Goal: Information Seeking & Learning: Learn about a topic

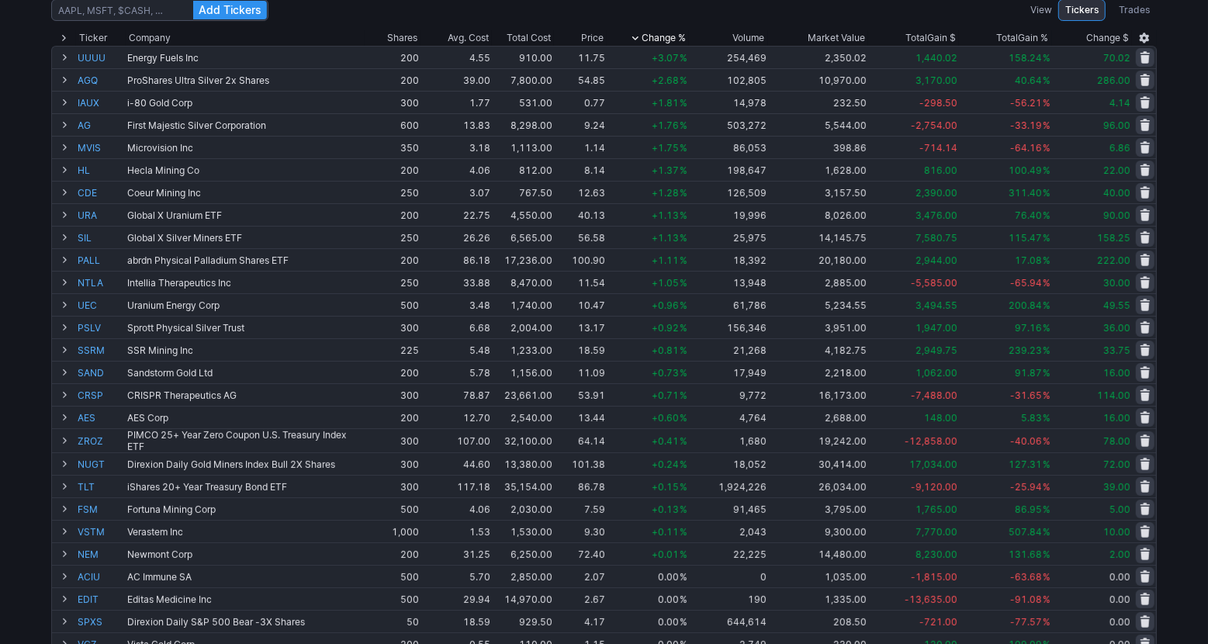
scroll to position [146, 0]
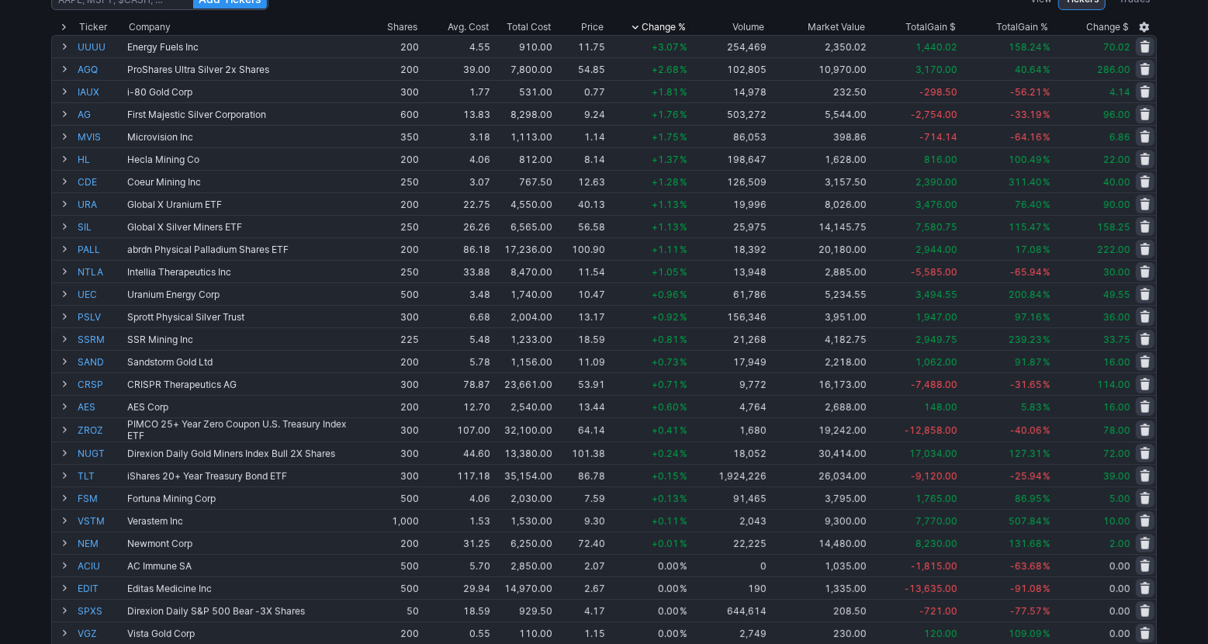
click at [1175, 351] on div "Add Tickers View Tickers Trades Ticker Company Shares Avg. Cost Total Cost Pric…" at bounding box center [604, 472] width 1208 height 983
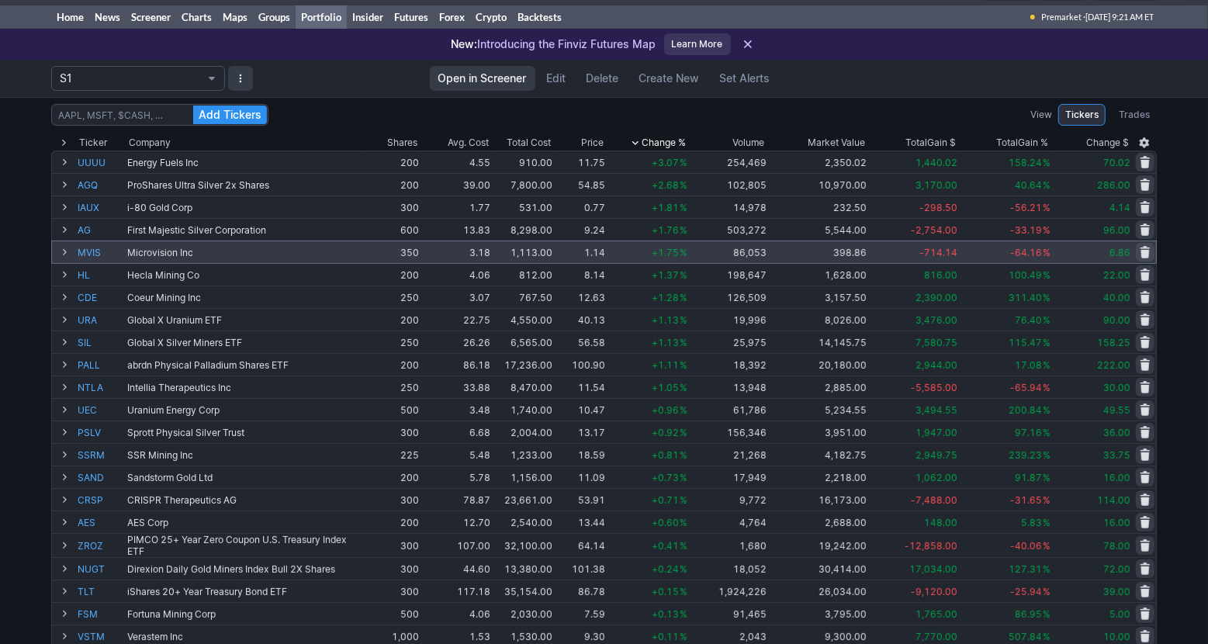
scroll to position [0, 0]
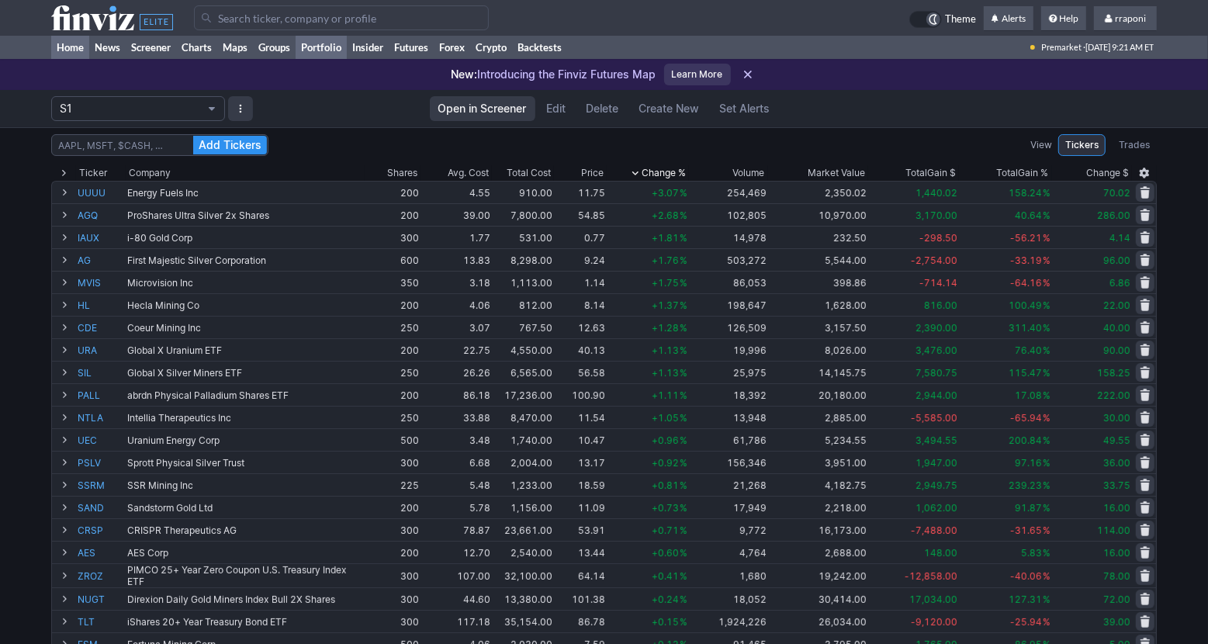
click at [81, 46] on link "Home" at bounding box center [70, 47] width 38 height 23
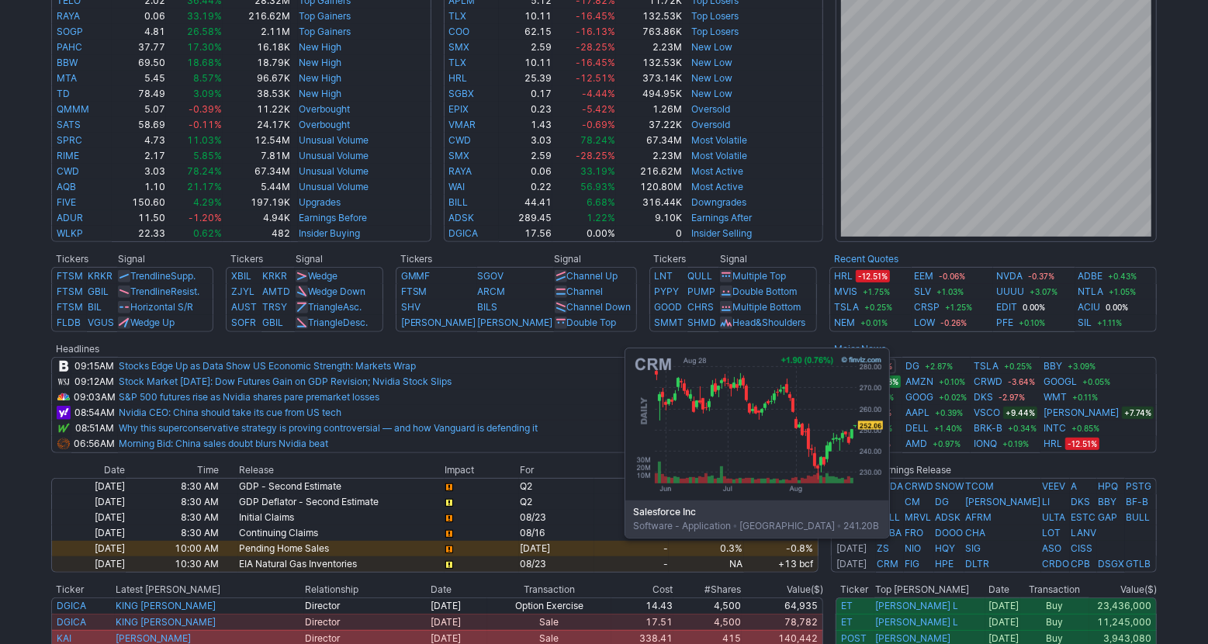
scroll to position [356, 0]
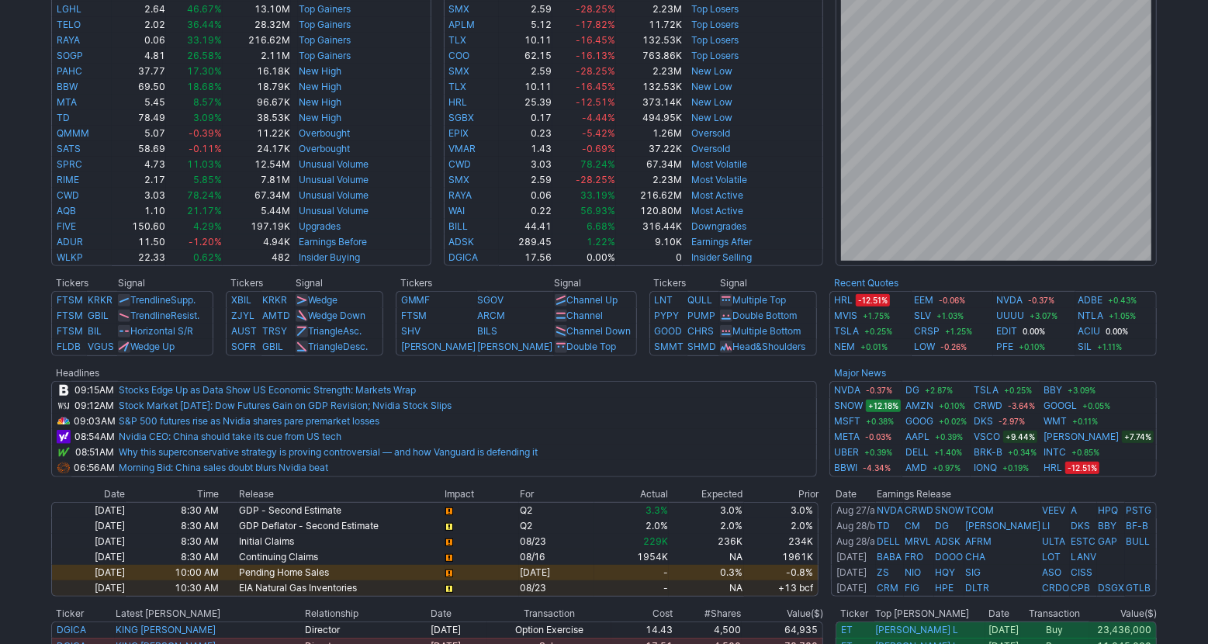
click at [1187, 470] on div "Advancing 44.8% (2475) Declining (836) 15.1% New High 89.4% (135) New Low (16) …" at bounding box center [604, 295] width 1208 height 1123
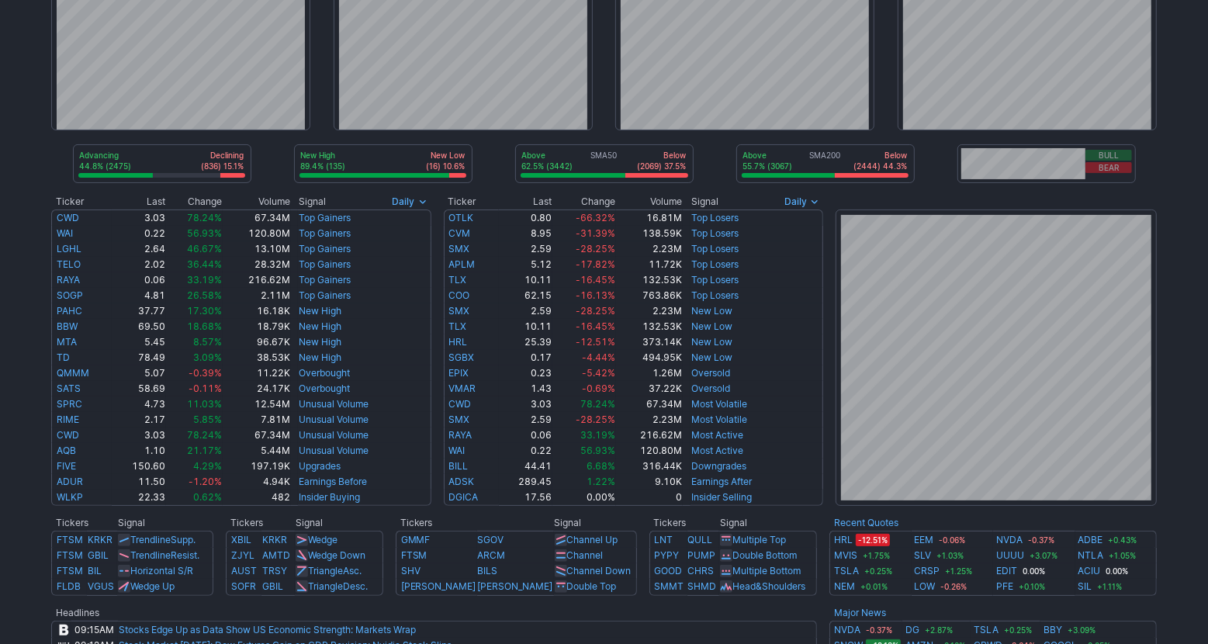
scroll to position [0, 0]
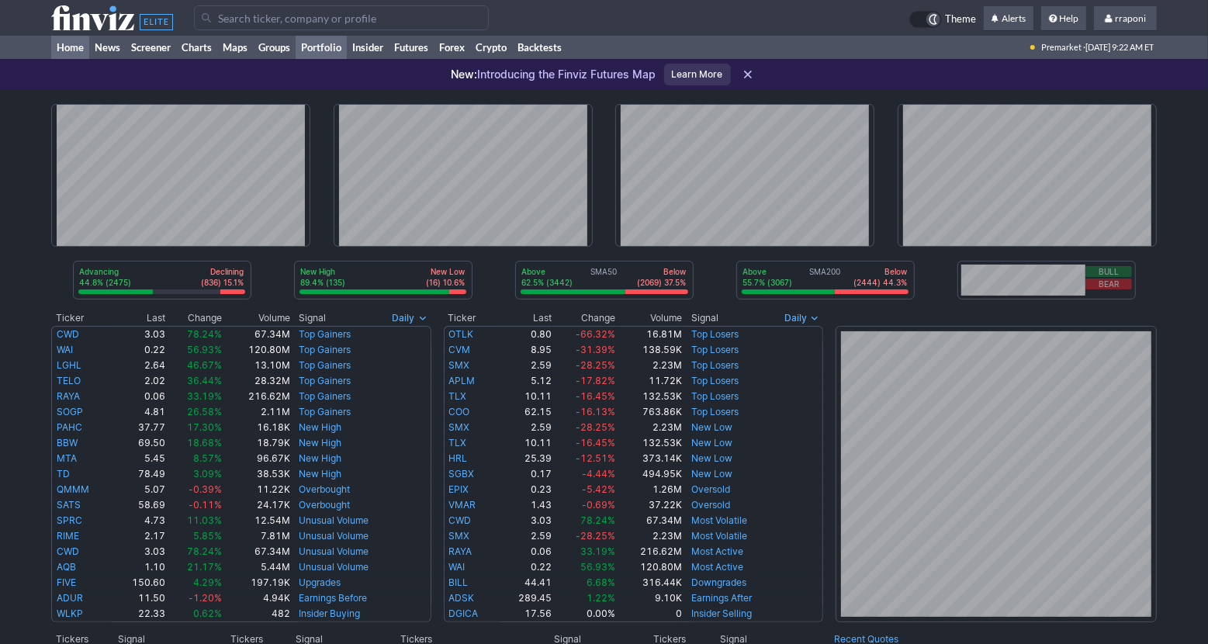
click at [335, 41] on link "Portfolio" at bounding box center [321, 47] width 51 height 23
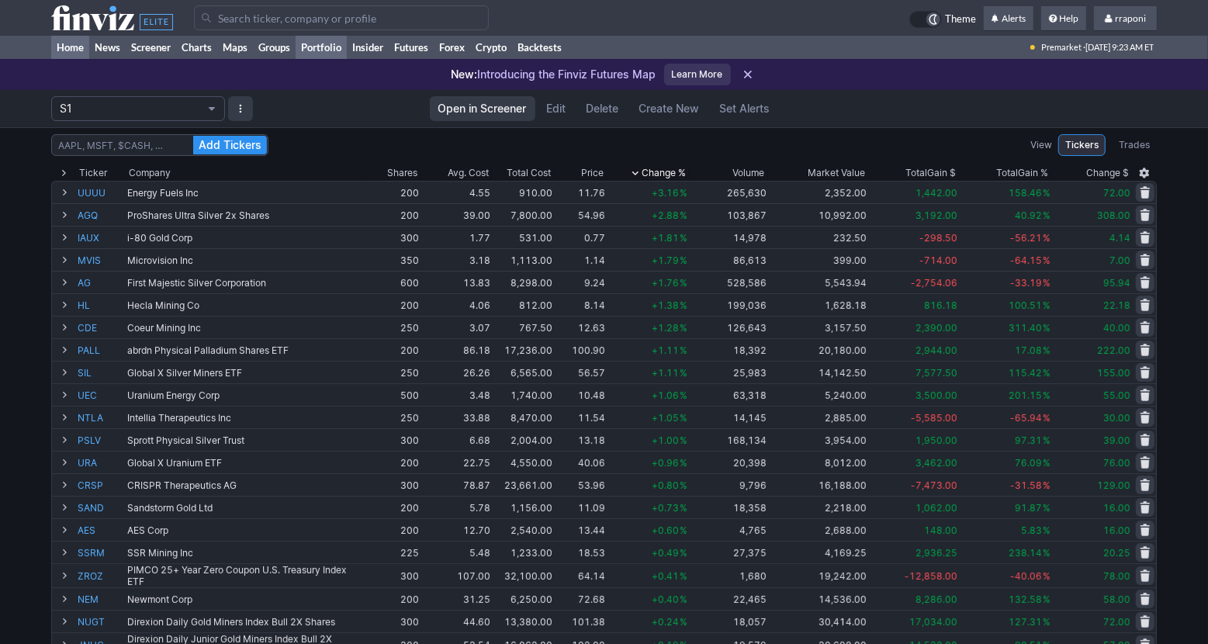
click at [76, 48] on link "Home" at bounding box center [70, 47] width 38 height 23
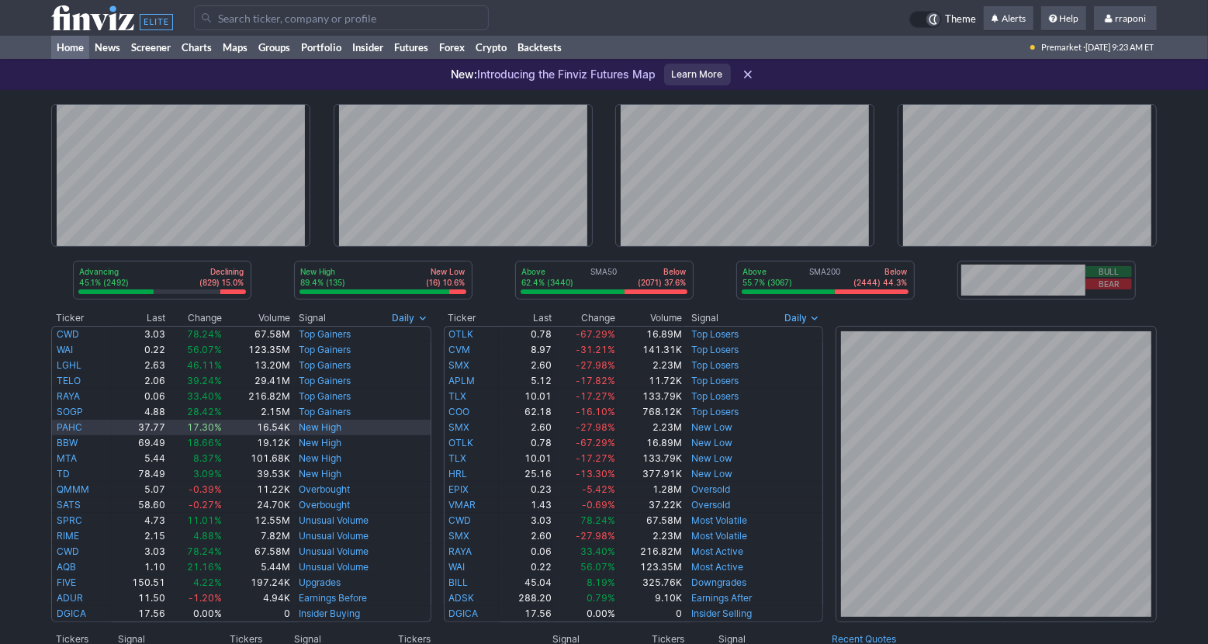
scroll to position [675, 0]
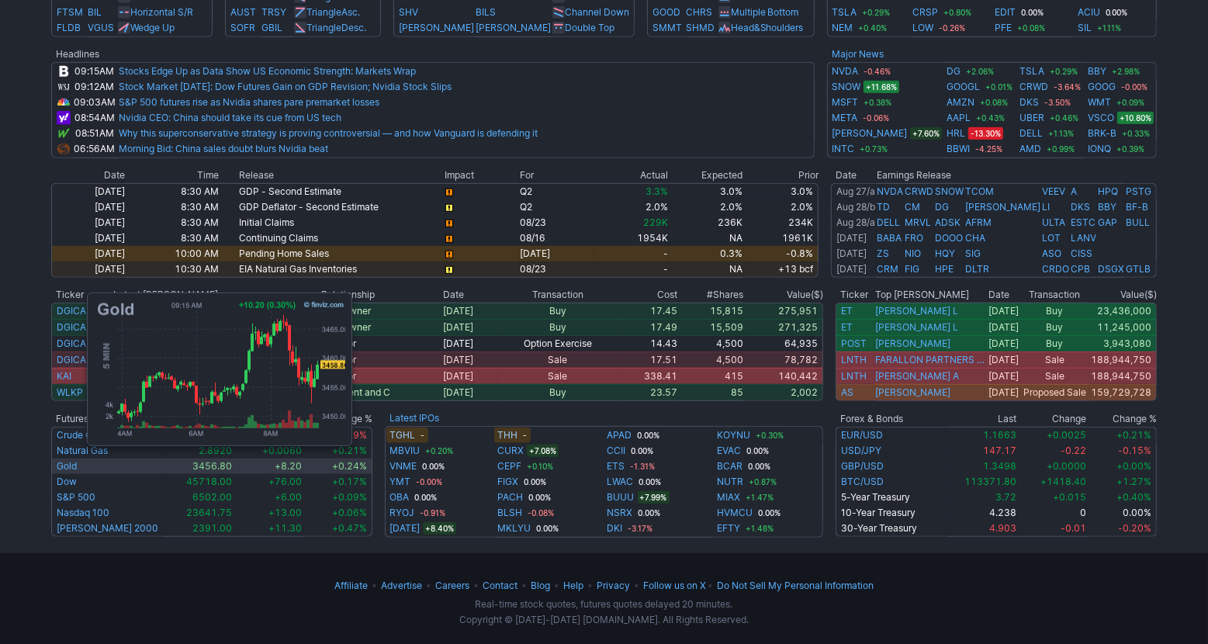
click at [79, 463] on td "Gold" at bounding box center [107, 466] width 112 height 16
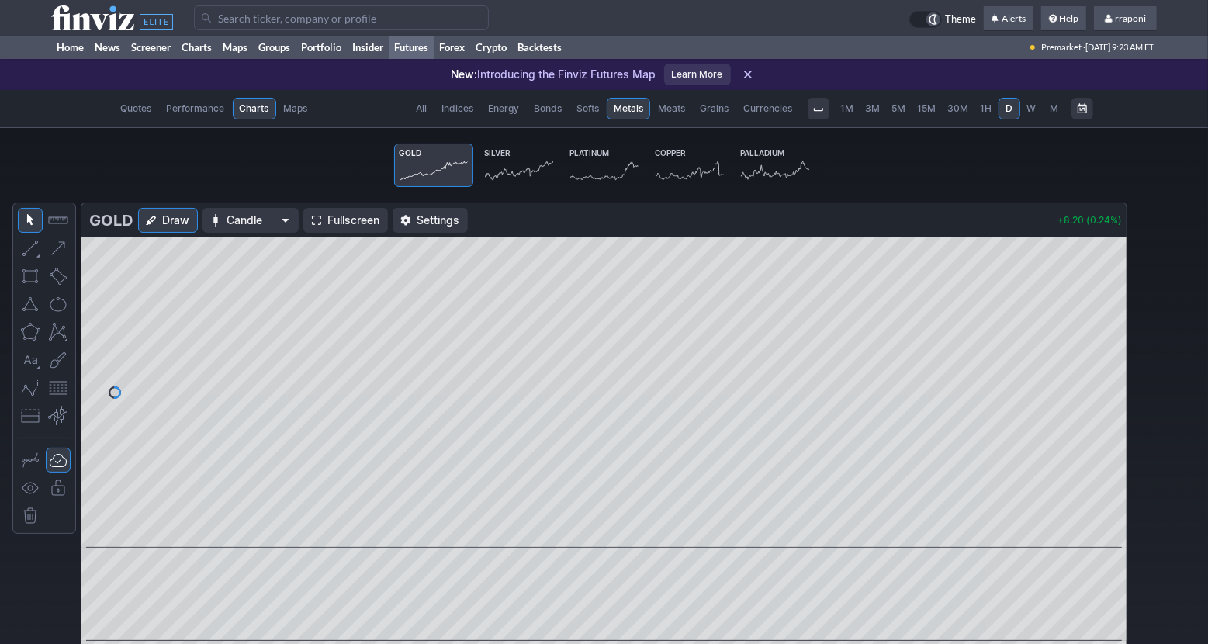
click at [508, 170] on icon at bounding box center [519, 171] width 68 height 22
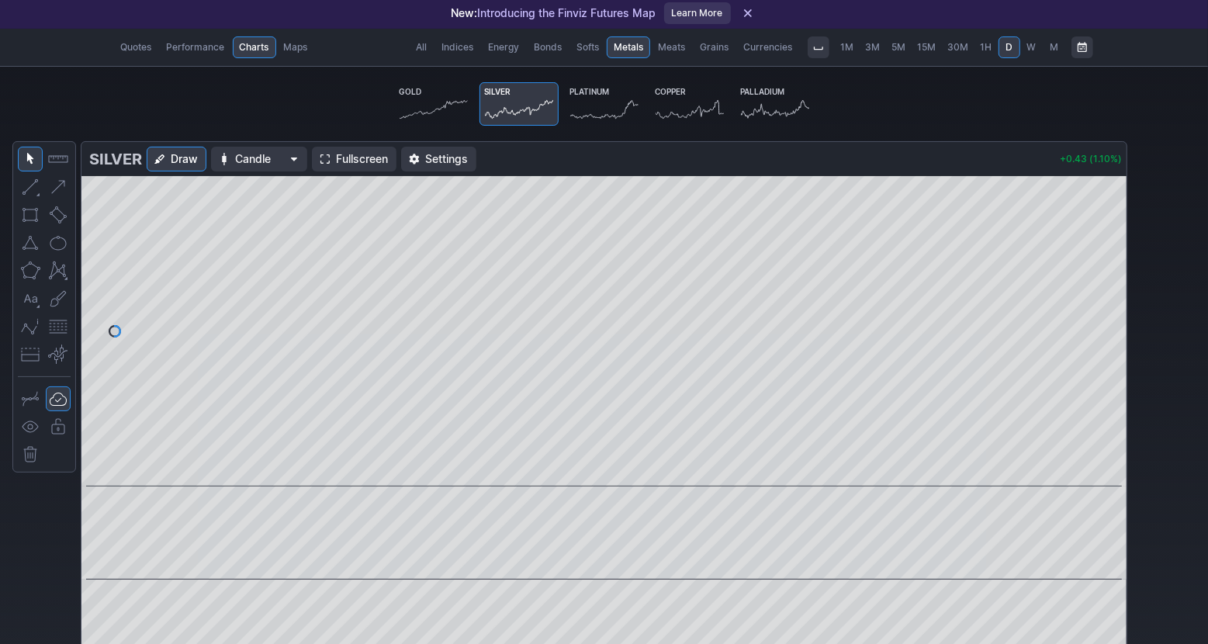
scroll to position [64, 0]
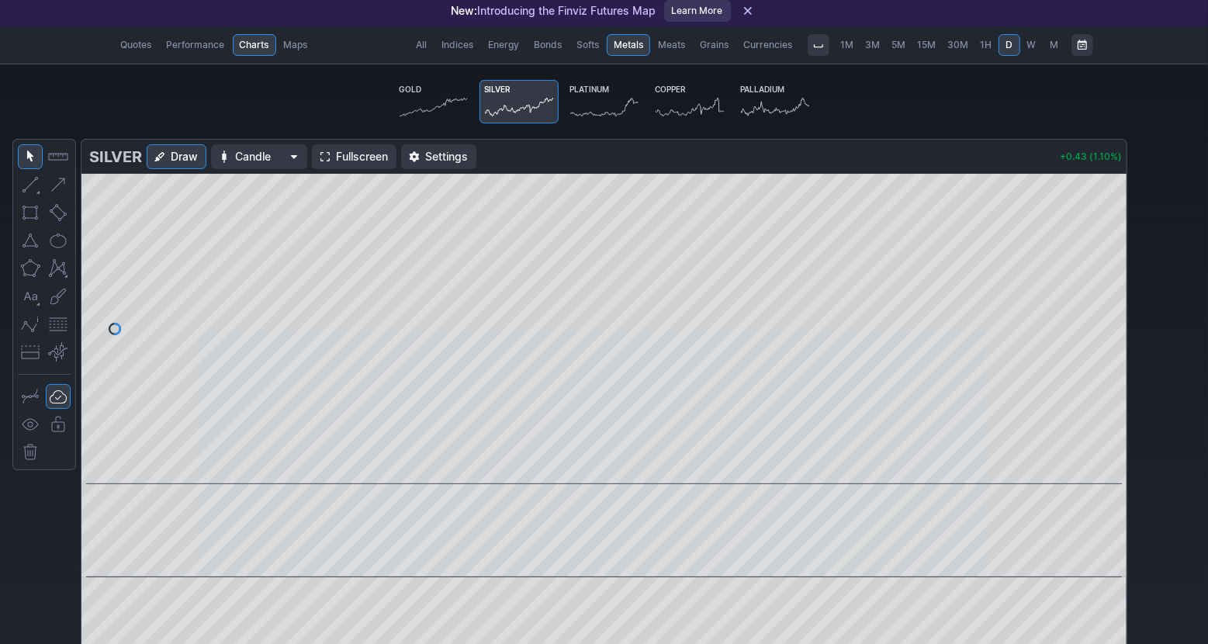
click at [419, 99] on icon at bounding box center [434, 107] width 68 height 22
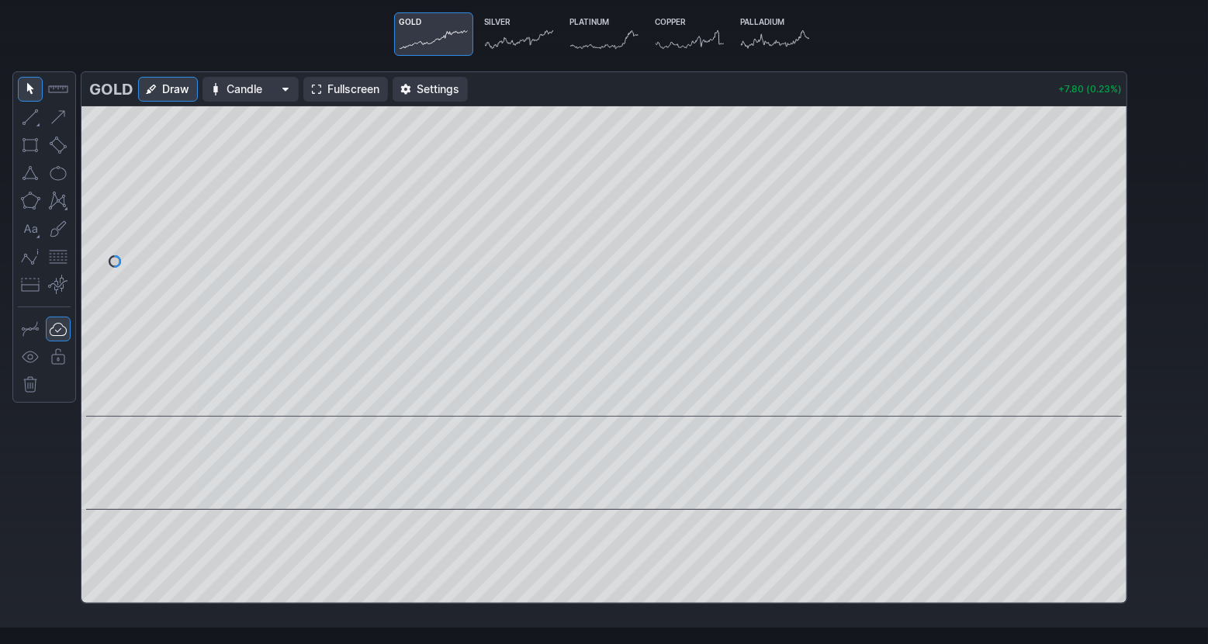
scroll to position [124, 0]
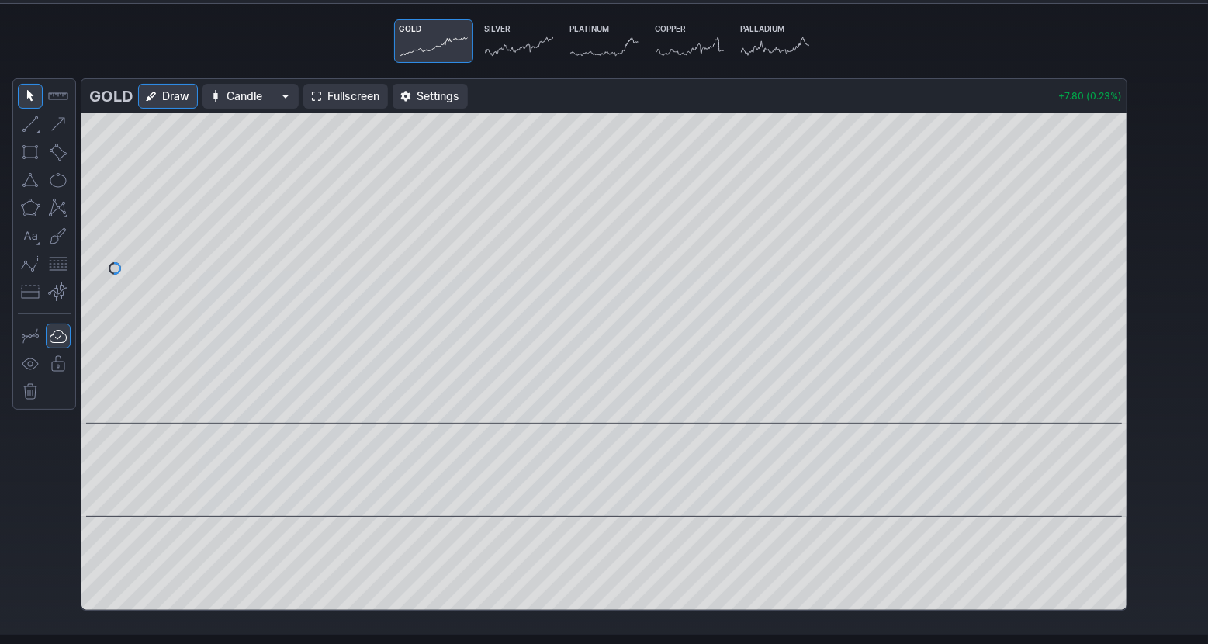
click at [582, 44] on icon at bounding box center [604, 47] width 68 height 22
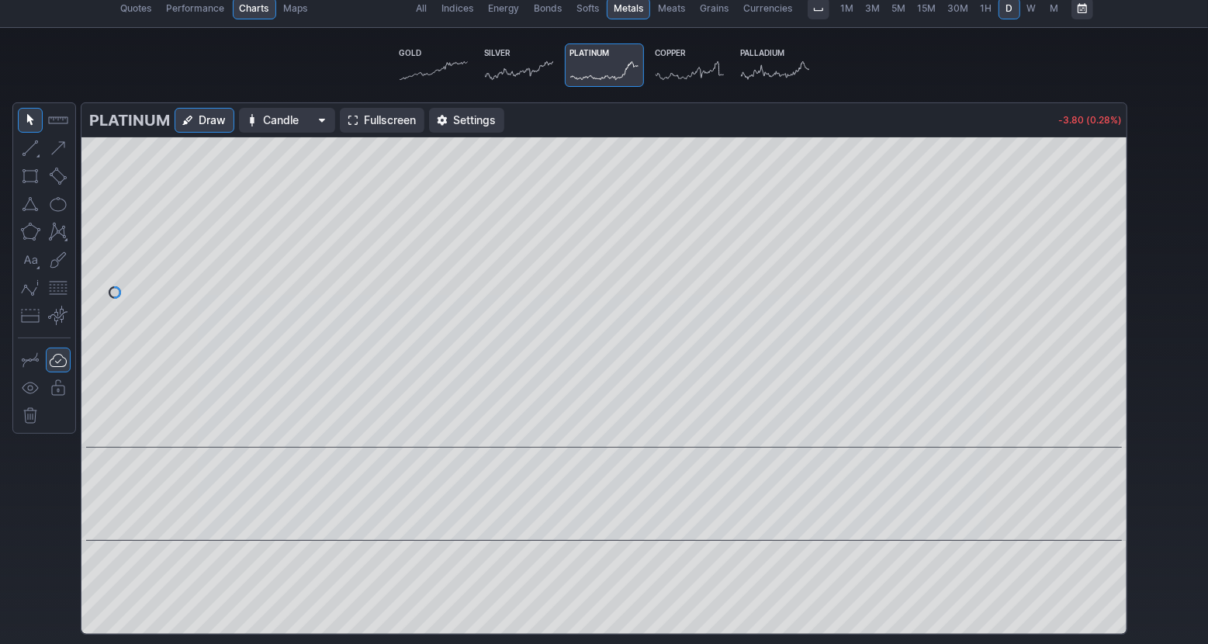
scroll to position [106, 0]
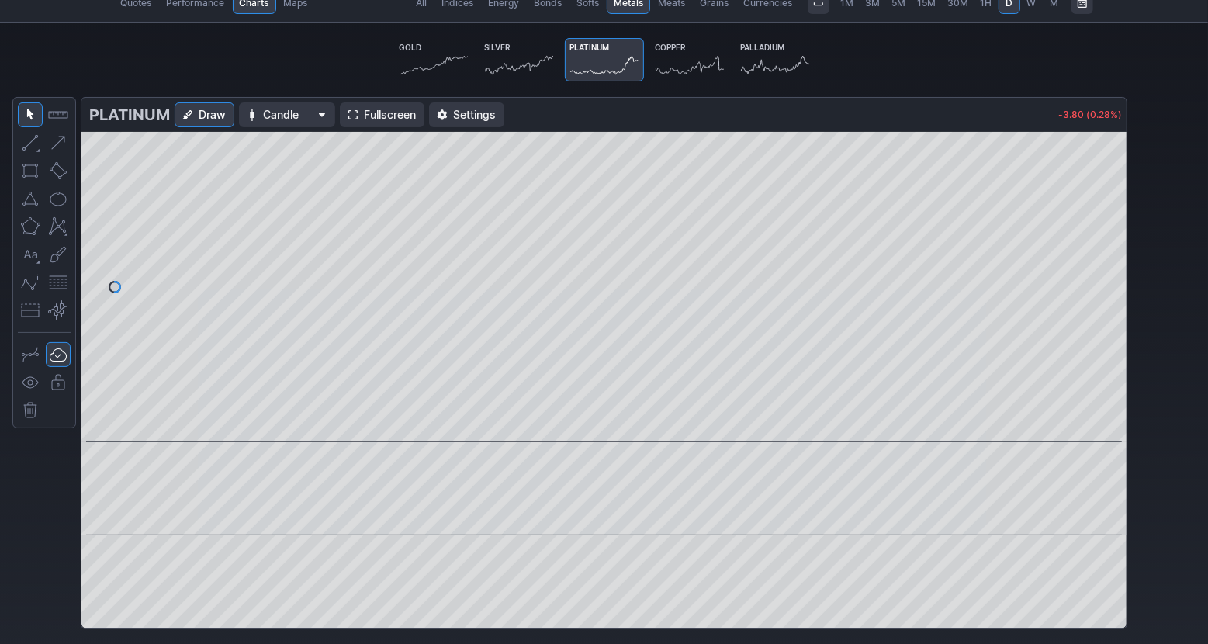
click at [704, 61] on icon at bounding box center [690, 65] width 68 height 22
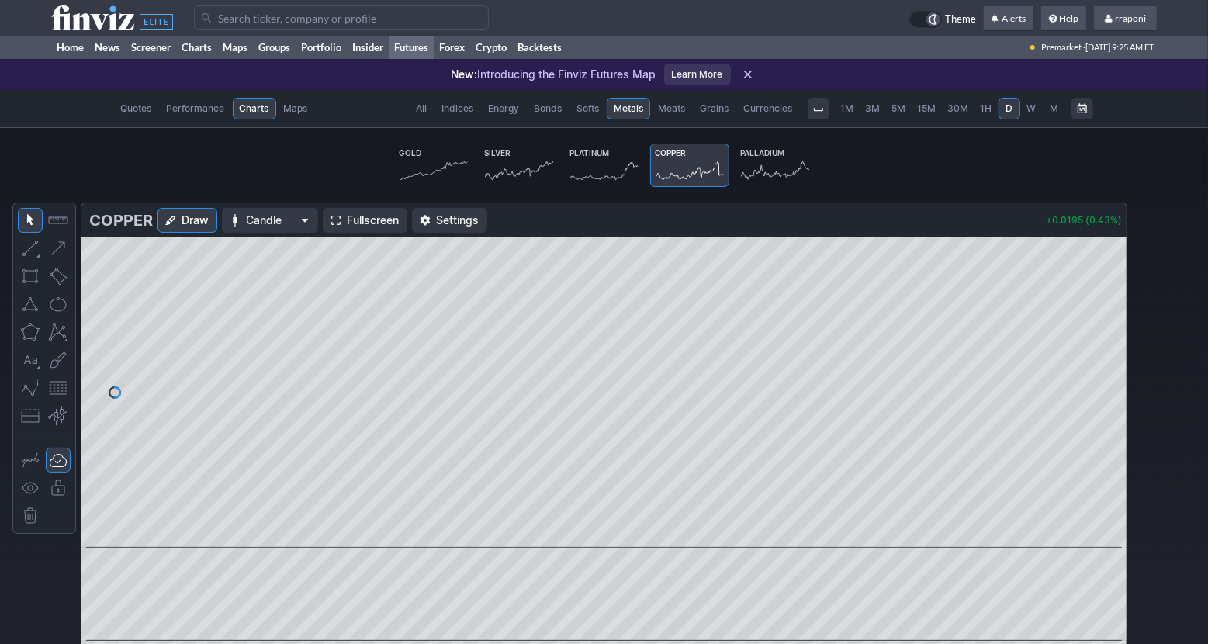
click at [775, 153] on span "Palladium" at bounding box center [763, 152] width 44 height 9
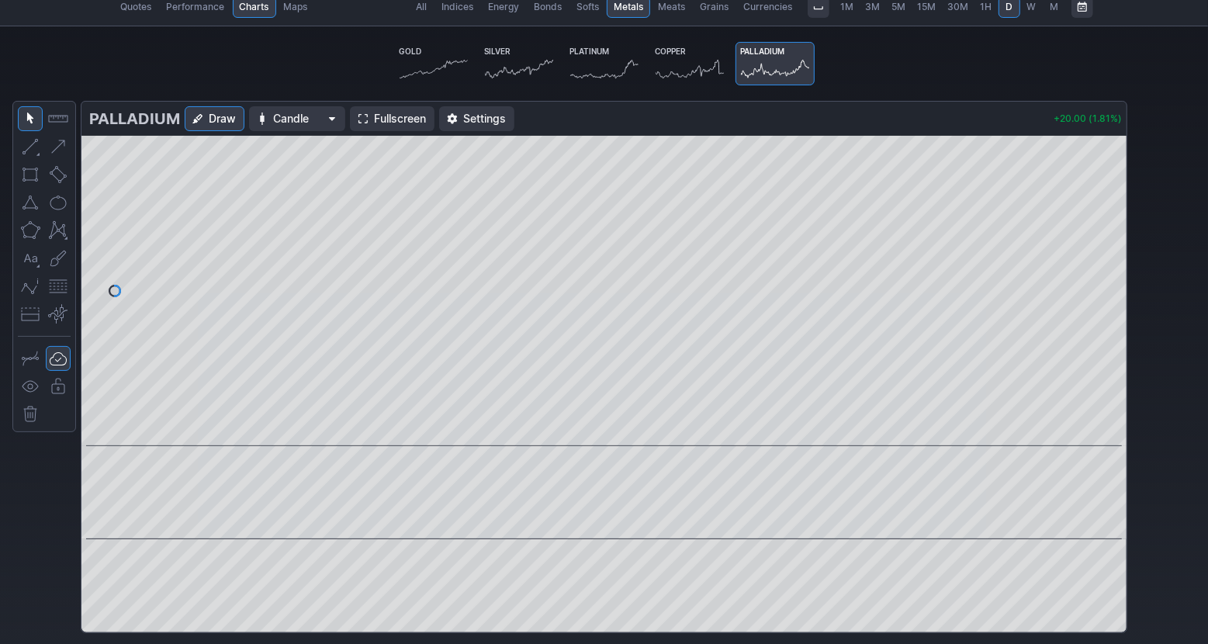
scroll to position [105, 0]
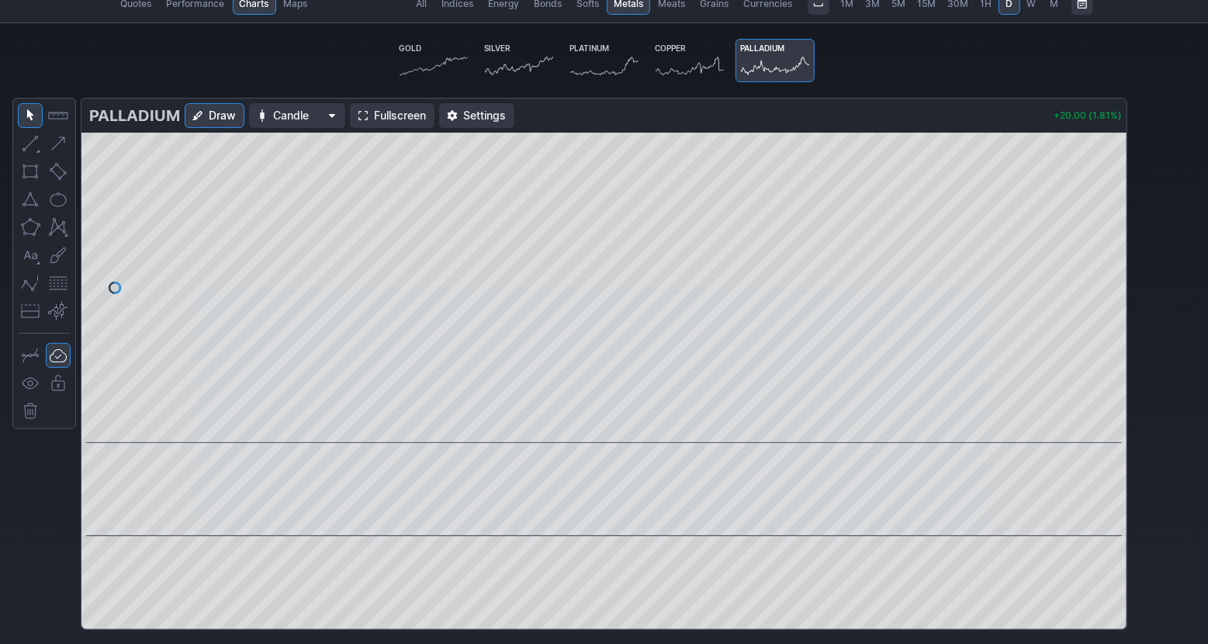
click at [1192, 356] on div "Palladium Draw Candle Fullscreen Settings +20.00 (1.81%)" at bounding box center [604, 370] width 1208 height 545
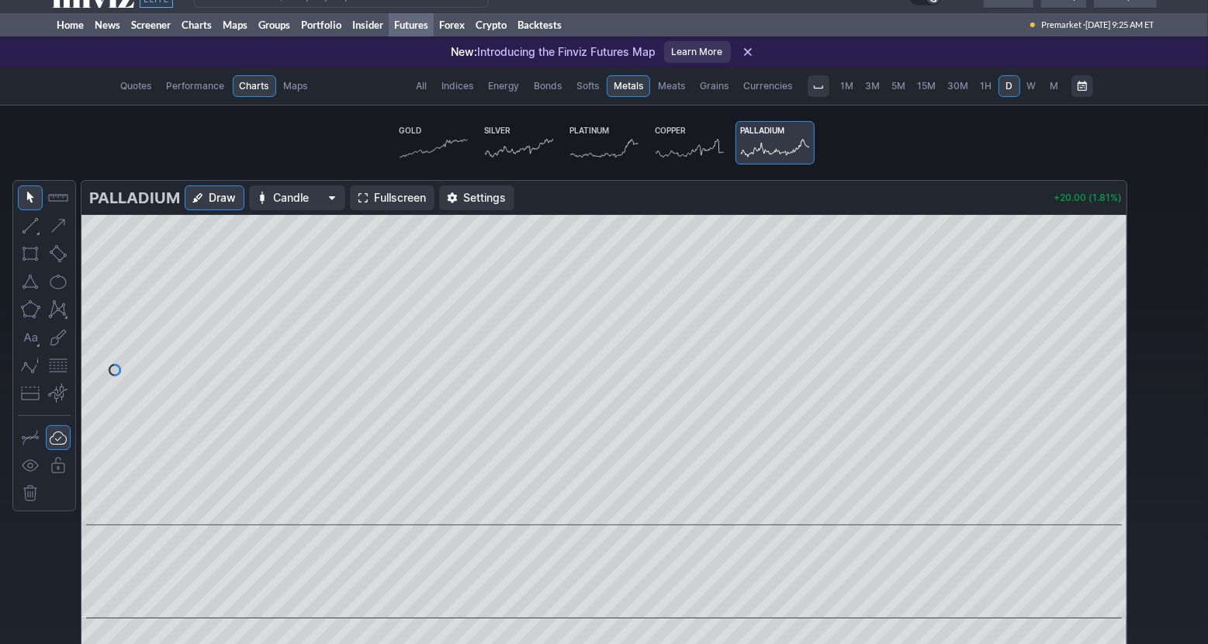
scroll to position [0, 0]
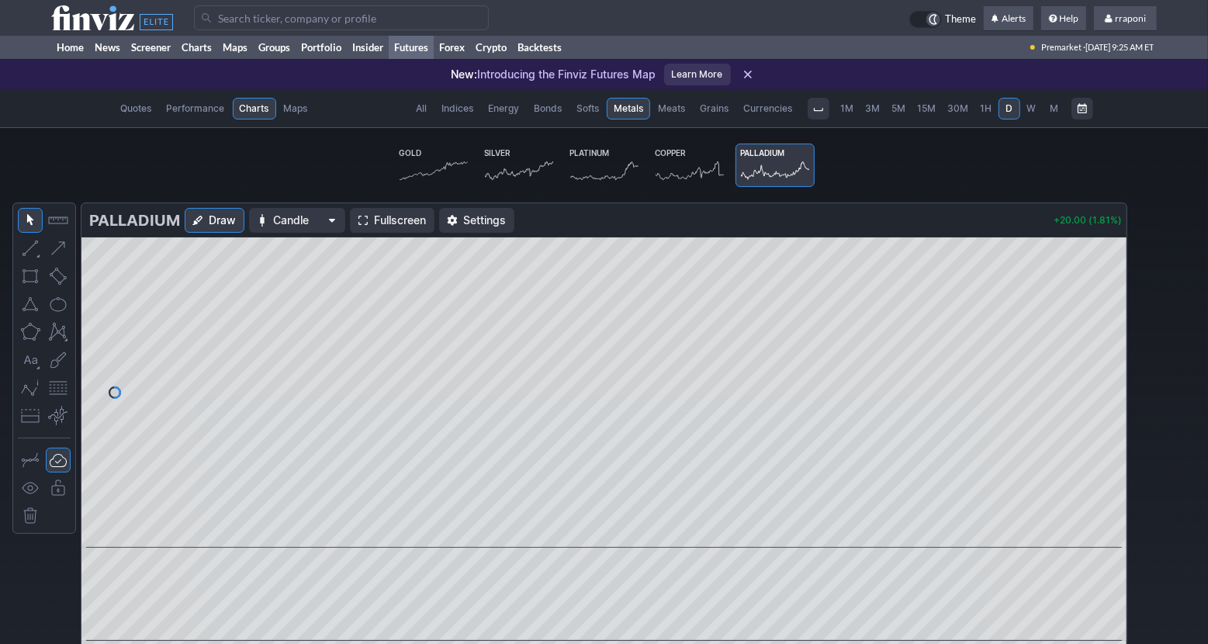
click at [509, 173] on icon at bounding box center [519, 171] width 68 height 22
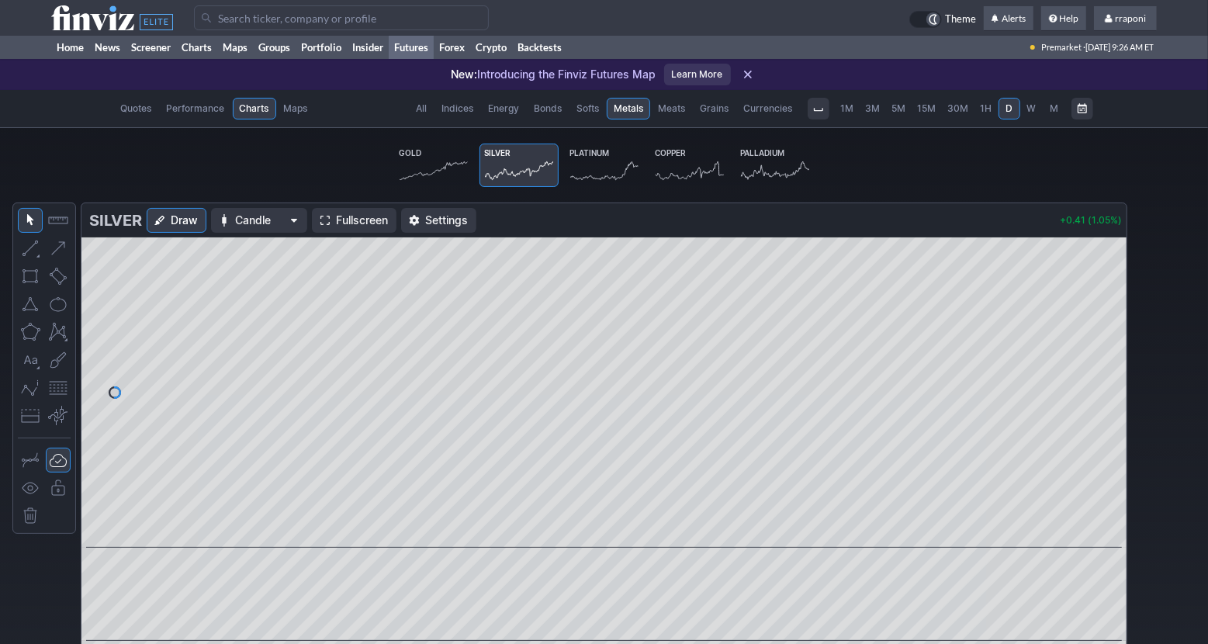
click at [1198, 400] on div "Silver Draw Candle Fullscreen Settings +0.41 (1.05%)" at bounding box center [604, 474] width 1208 height 545
click at [1154, 410] on div "Silver Draw Candle Fullscreen Settings +0.41 (1.05%)" at bounding box center [604, 474] width 1208 height 545
click at [1178, 361] on div "Silver Draw Candle Fullscreen Settings +0.41 (1.05%)" at bounding box center [604, 474] width 1208 height 545
click at [1180, 362] on div "Silver Draw Candle Fullscreen Settings +0.41 (1.05%)" at bounding box center [604, 474] width 1208 height 545
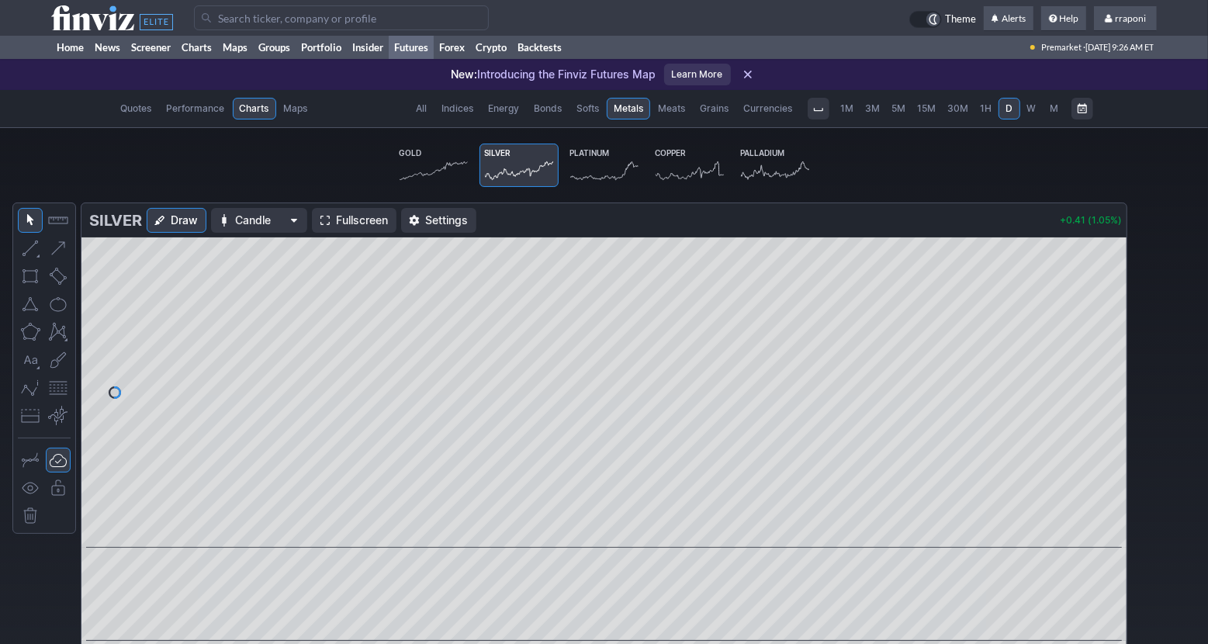
click at [1182, 355] on div "Silver Draw Candle Fullscreen Settings +0.41 (1.05%)" at bounding box center [604, 474] width 1208 height 545
click at [1141, 335] on div "Silver Draw Candle Fullscreen Settings +0.41 (1.05%)" at bounding box center [604, 474] width 1208 height 545
click at [1181, 394] on div "Silver Draw Candle Fullscreen Settings +0.41 (1.05%)" at bounding box center [604, 474] width 1208 height 545
click at [1175, 406] on div "Silver Draw Candle Fullscreen Settings +0.41 (1.05%)" at bounding box center [604, 474] width 1208 height 545
click at [1176, 400] on div "Silver Draw Candle Fullscreen Settings +0.41 (1.05%)" at bounding box center [604, 474] width 1208 height 545
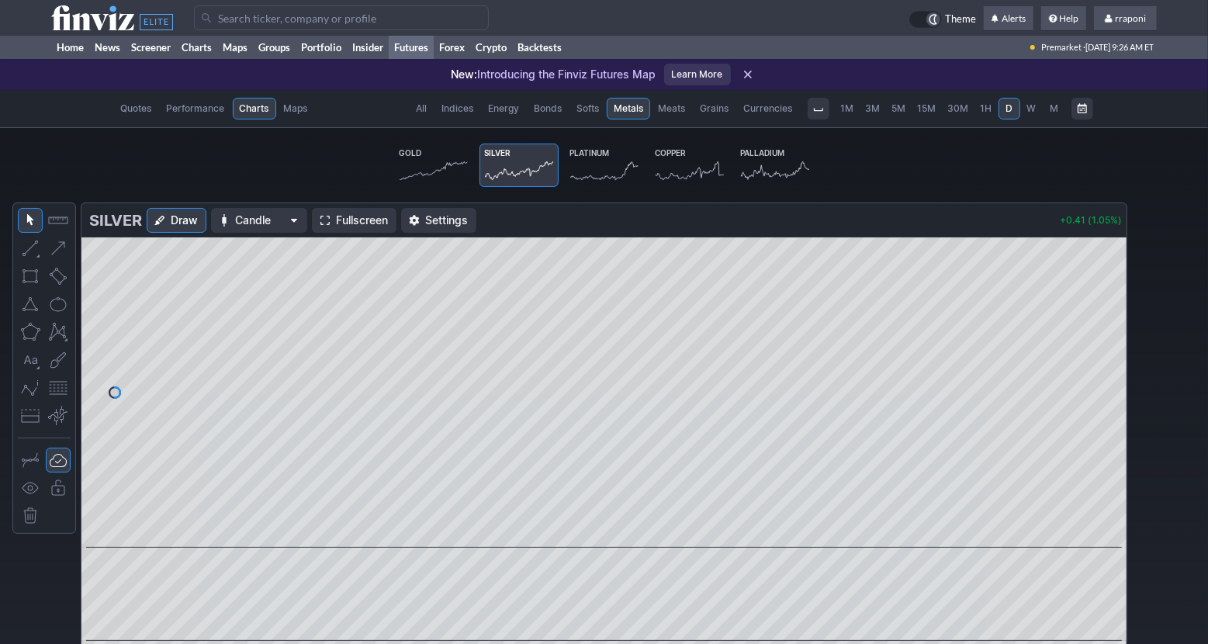
click at [1175, 400] on div "Silver Draw Candle Fullscreen Settings +0.41 (1.05%)" at bounding box center [604, 474] width 1208 height 545
click at [1178, 454] on div "Silver Draw Candle Fullscreen Settings +0.41 (1.05%)" at bounding box center [604, 474] width 1208 height 545
click at [1145, 539] on div "Silver Draw Candle Fullscreen Settings +0.41 (1.05%)" at bounding box center [604, 474] width 1208 height 545
click at [157, 57] on link "Screener" at bounding box center [151, 47] width 50 height 23
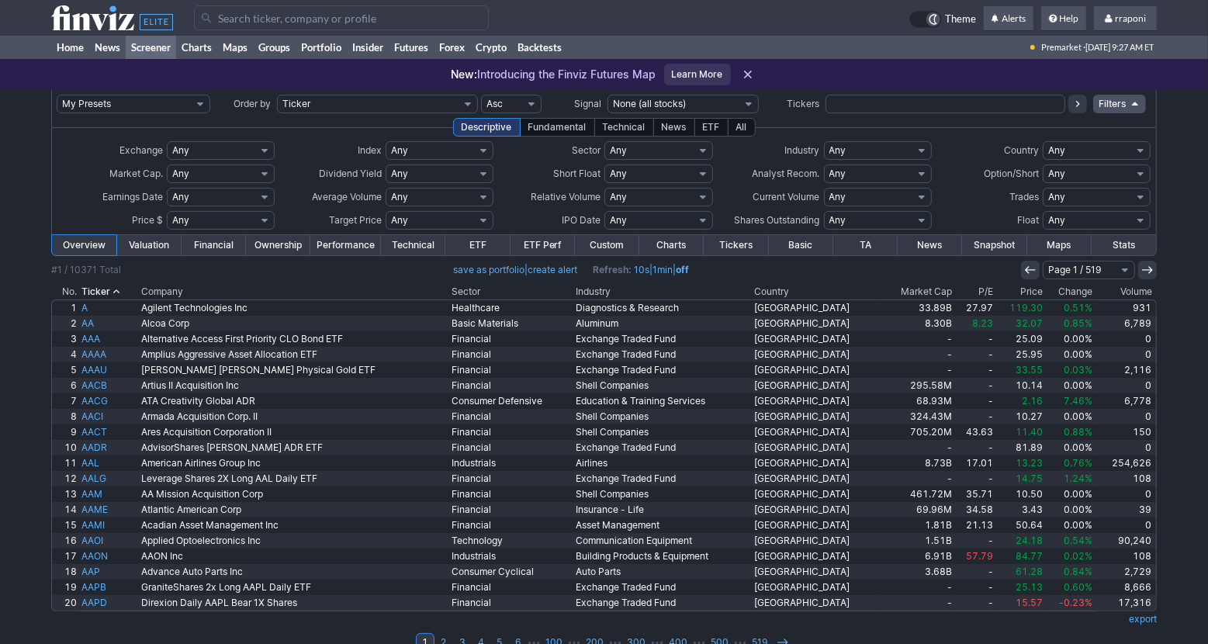
click at [874, 106] on input "text" at bounding box center [945, 104] width 240 height 19
type input "crwv"
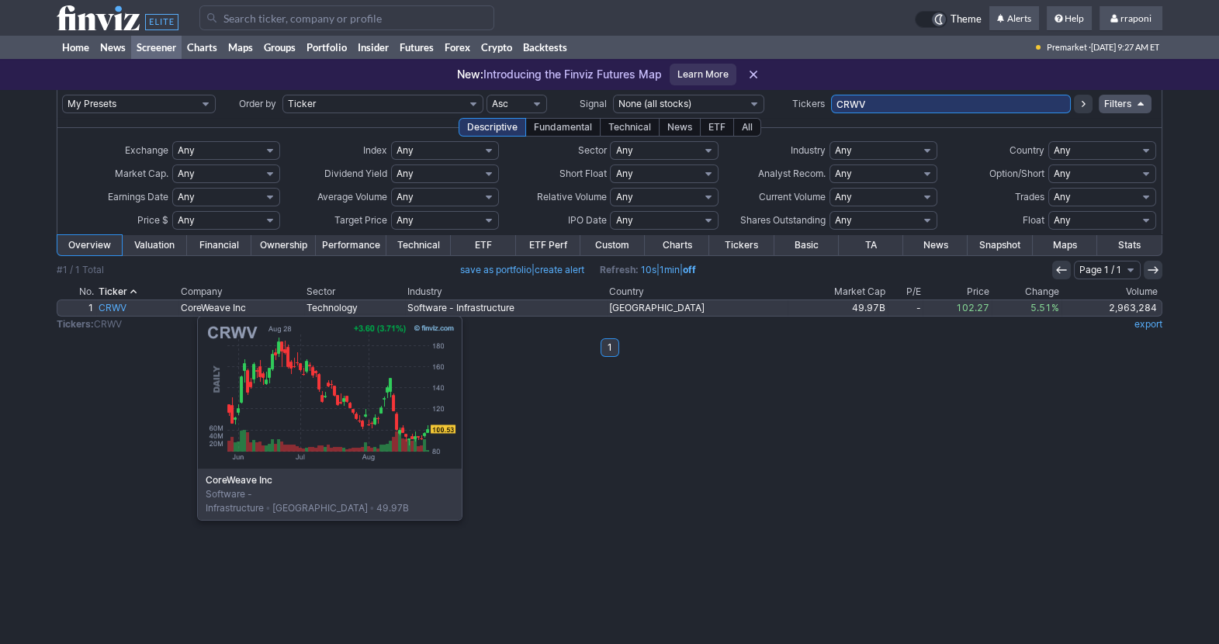
click at [119, 308] on link "CRWV" at bounding box center [137, 308] width 82 height 16
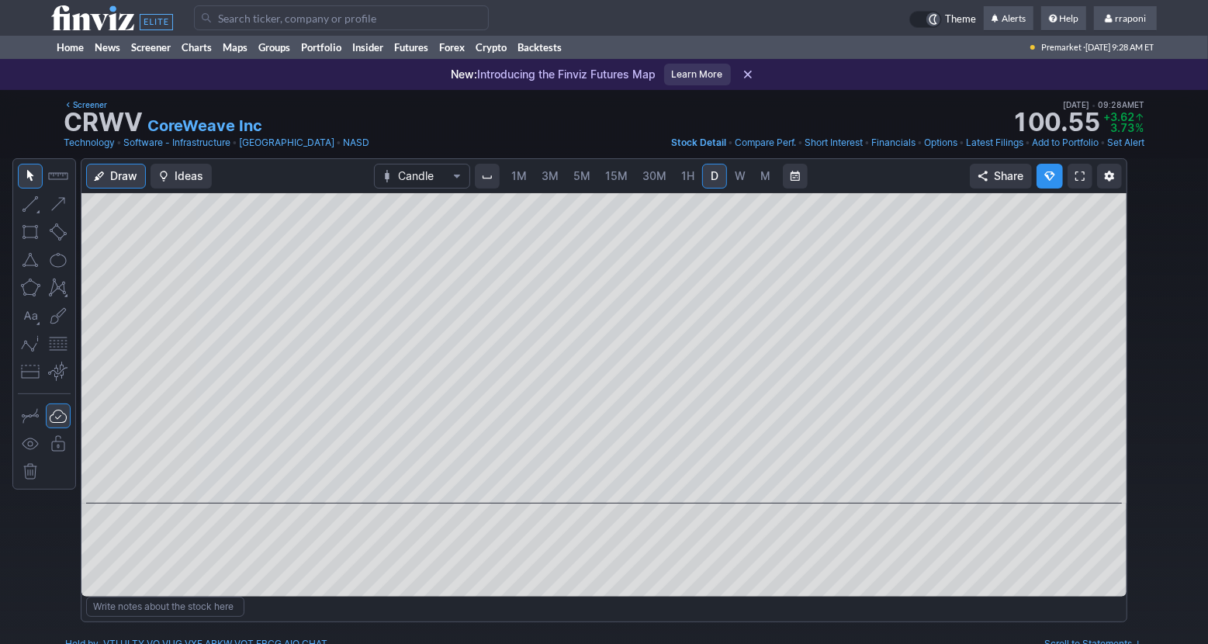
click at [766, 172] on span "M" at bounding box center [765, 175] width 10 height 13
click at [731, 182] on link "W" at bounding box center [740, 176] width 25 height 25
click at [709, 179] on span "D" at bounding box center [714, 176] width 11 height 16
